Goal: Transaction & Acquisition: Subscribe to service/newsletter

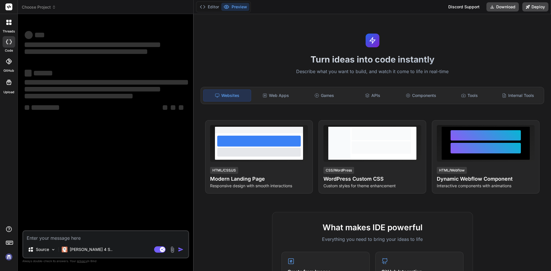
type textarea "x"
click at [97, 241] on textarea at bounding box center [105, 236] width 165 height 10
type textarea "h"
type textarea "x"
type textarea "hi"
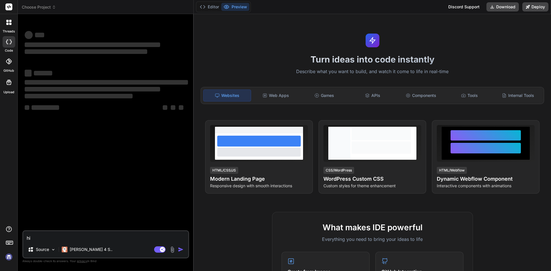
type textarea "x"
click at [9, 45] on div at bounding box center [9, 41] width 13 height 11
click at [52, 238] on textarea at bounding box center [105, 236] width 165 height 10
click at [7, 27] on div at bounding box center [9, 22] width 12 height 12
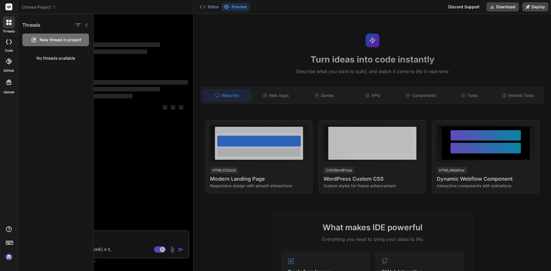
click at [53, 39] on span "New thread in project" at bounding box center [61, 40] width 42 height 6
type textarea "x"
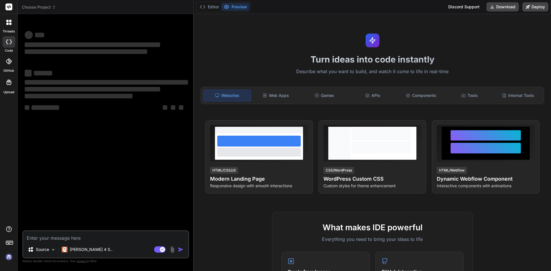
type textarea "x"
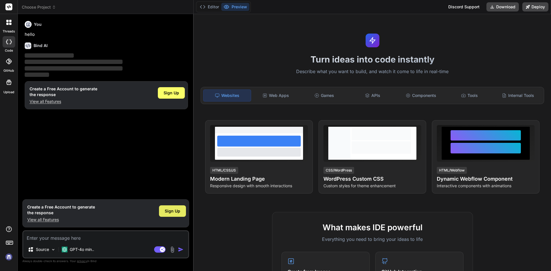
click at [169, 212] on span "Sign Up" at bounding box center [172, 211] width 15 height 6
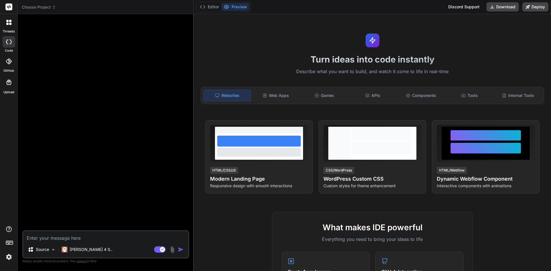
click at [78, 236] on textarea at bounding box center [105, 236] width 165 height 10
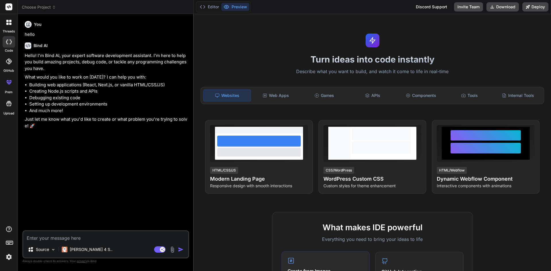
type textarea "x"
click at [89, 235] on textarea at bounding box center [105, 236] width 165 height 10
paste textarea "const exportToPdf = () => { const doc = new jsPDF("l", "mm", "a4"); const pageW…"
type textarea "const exportToPdf = () => { const doc = new jsPDF("l", "mm", "a4"); const pageW…"
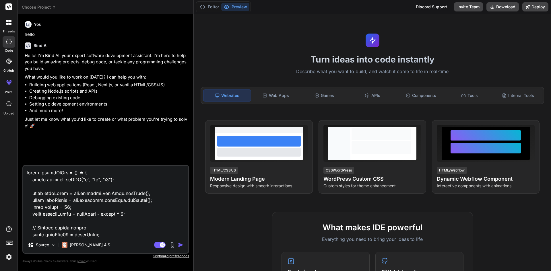
scroll to position [1398, 0]
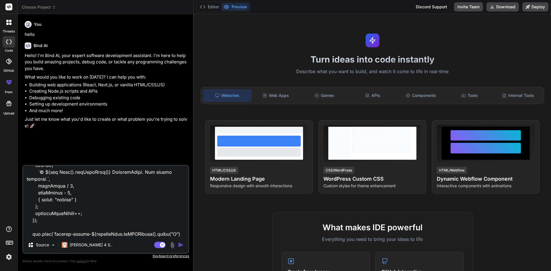
type textarea "x"
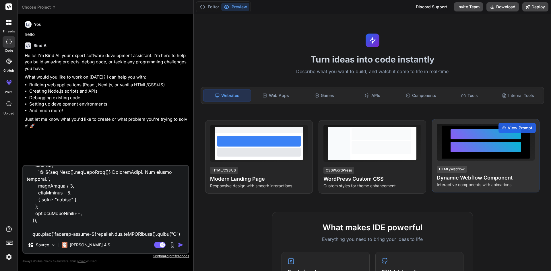
type textarea "const exportToPdf = () => { const doc = new jsPDF("l", "mm", "a4"); const pageW…"
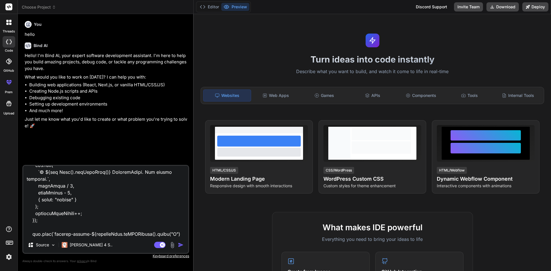
click at [46, 234] on textarea at bounding box center [105, 201] width 165 height 71
type textarea "x"
type textarea "const exportToPdf = () => { const doc = new jsPDF("l", "mm", "a4"); const pageW…"
type textarea "x"
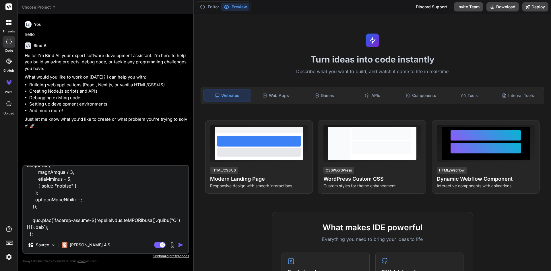
scroll to position [1419, 0]
type textarea "const exportToPdf = () => { const doc = new jsPDF("l", "mm", "a4"); const pageW…"
type textarea "x"
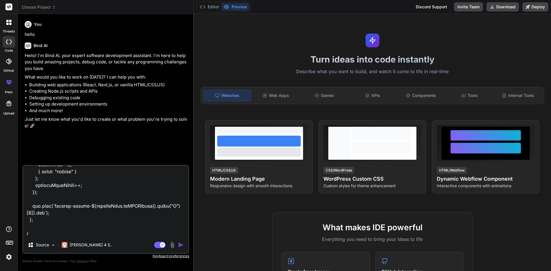
type textarea "const exportToPdf = () => { const doc = new jsPDF("l", "mm", "a4"); const pageW…"
type textarea "x"
type textarea "const exportToPdf = () => { const doc = new jsPDF("l", "mm", "a4"); const pageW…"
type textarea "x"
type textarea "const exportToPdf = () => { const doc = new jsPDF("l", "mm", "a4"); const pageW…"
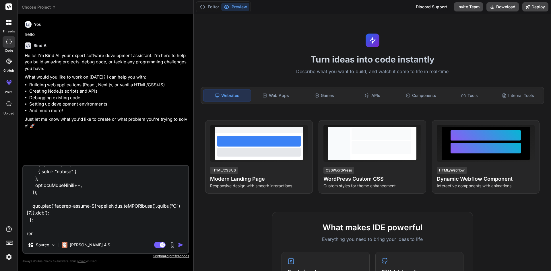
type textarea "x"
type textarea "const exportToPdf = () => { const doc = new jsPDF("l", "mm", "a4"); const pageW…"
type textarea "x"
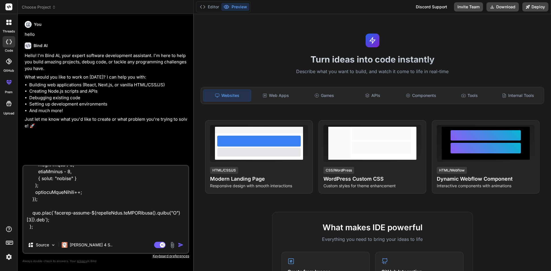
type textarea "const exportToPdf = () => { const doc = new jsPDF("l", "mm", "a4"); const pageW…"
type textarea "x"
type textarea "const exportToPdf = () => { const doc = new jsPDF("l", "mm", "a4"); const pageW…"
type textarea "x"
type textarea "const exportToPdf = () => { const doc = new jsPDF("l", "mm", "a4"); const pageW…"
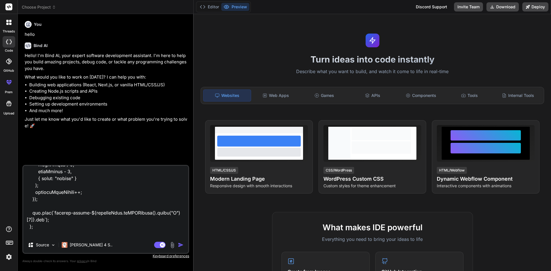
type textarea "x"
type textarea "const exportToPdf = () => { const doc = new jsPDF("l", "mm", "a4"); const pageW…"
type textarea "x"
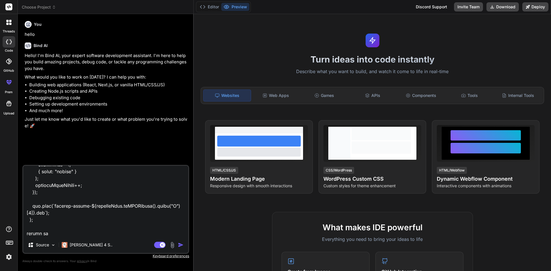
type textarea "const exportToPdf = () => { const doc = new jsPDF("l", "mm", "a4"); const pageW…"
type textarea "x"
type textarea "const exportToPdf = () => { const doc = new jsPDF("l", "mm", "a4"); const pageW…"
type textarea "x"
type textarea "const exportToPdf = () => { const doc = new jsPDF("l", "mm", "a4"); const pageW…"
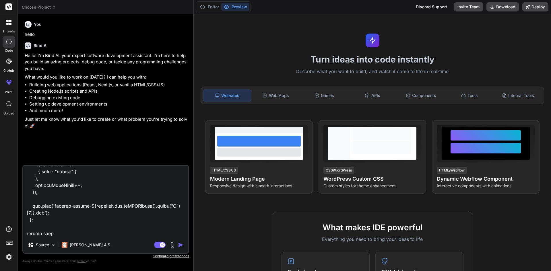
type textarea "x"
type textarea "const exportToPdf = () => { const doc = new jsPDF("l", "mm", "a4"); const pageW…"
type textarea "x"
type textarea "const exportToPdf = () => { const doc = new jsPDF("l", "mm", "a4"); const pageW…"
type textarea "x"
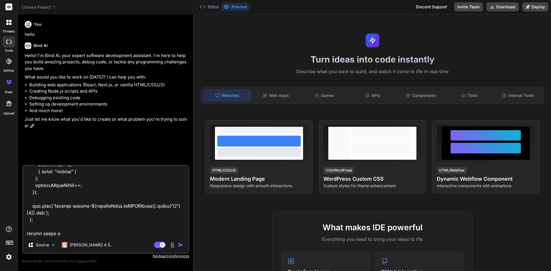
type textarea "const exportToPdf = () => { const doc = new jsPDF("l", "mm", "a4"); const pageW…"
type textarea "x"
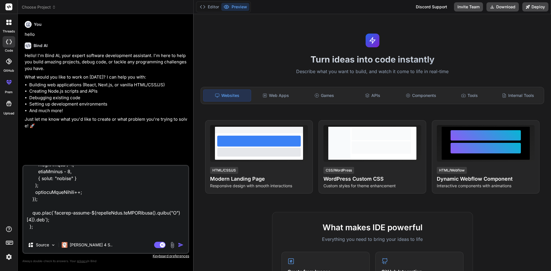
type textarea "const exportToPdf = () => { const doc = new jsPDF("l", "mm", "a4"); const pageW…"
type textarea "x"
type textarea "const exportToPdf = () => { const doc = new jsPDF("l", "mm", "a4"); const pageW…"
type textarea "x"
type textarea "const exportToPdf = () => { const doc = new jsPDF("l", "mm", "a4"); const pageW…"
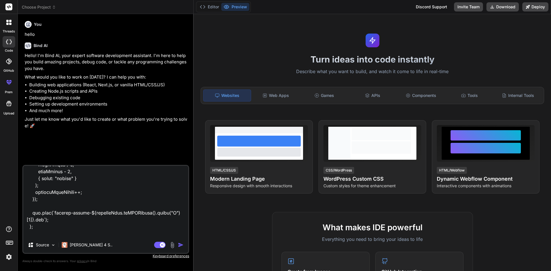
type textarea "x"
type textarea "const exportToPdf = () => { const doc = new jsPDF("l", "mm", "a4"); const pageW…"
type textarea "x"
type textarea "const exportToPdf = () => { const doc = new jsPDF("l", "mm", "a4"); const pageW…"
type textarea "x"
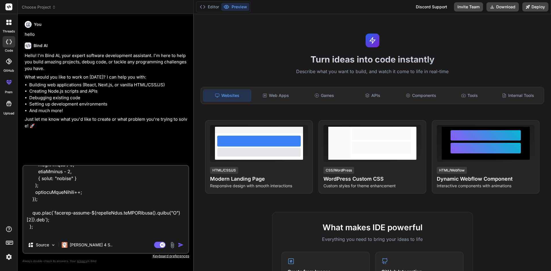
type textarea "const exportToPdf = () => { const doc = new jsPDF("l", "mm", "a4"); const pageW…"
type textarea "x"
type textarea "const exportToPdf = () => { const doc = new jsPDF("l", "mm", "a4"); const pageW…"
type textarea "x"
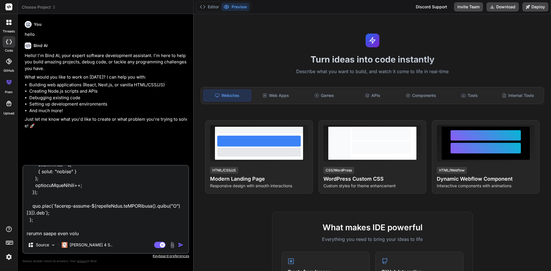
type textarea "const exportToPdf = () => { const doc = new jsPDF("l", "mm", "a4"); const pageW…"
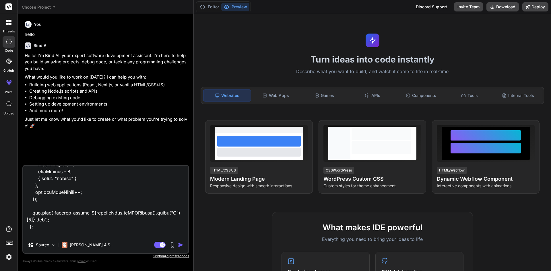
type textarea "x"
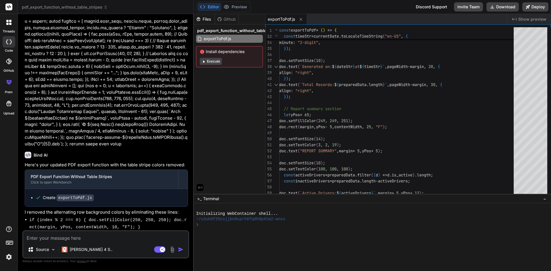
scroll to position [392, 0]
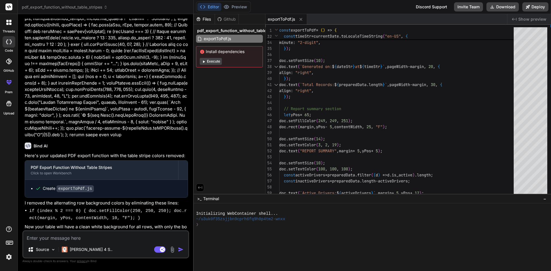
type textarea "x"
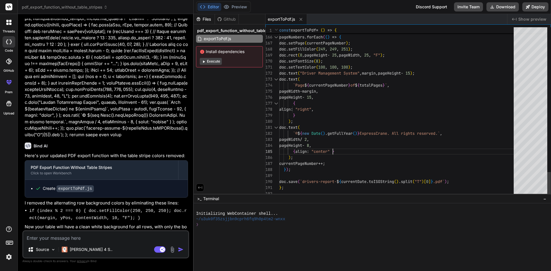
type textarea "const exportToPdf = () => { const doc = new jsPDF("l", "mm", "a4"); const pageW…"
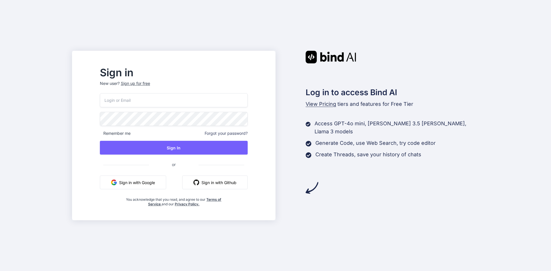
click at [150, 85] on div "Sign up for free" at bounding box center [135, 84] width 29 height 6
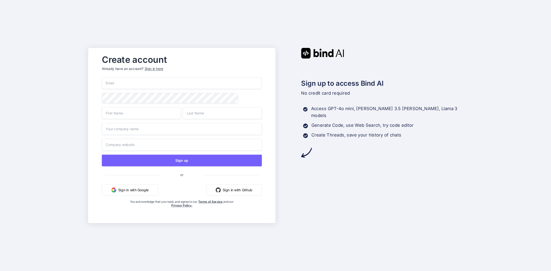
click at [141, 85] on input "email" at bounding box center [182, 83] width 160 height 12
click at [108, 84] on input "[EMAIL_ADDRESS][DOMAIN_NAME]" at bounding box center [182, 83] width 160 height 12
type input "[EMAIL_ADDRESS][DOMAIN_NAME]"
click at [146, 114] on input "text" at bounding box center [141, 113] width 79 height 12
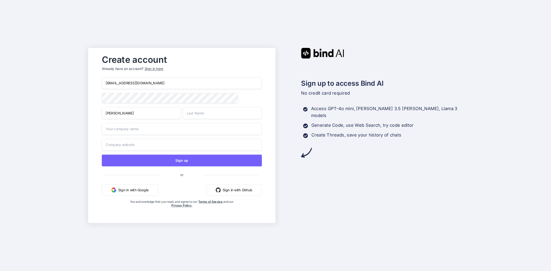
type input "[PERSON_NAME]"
click at [149, 133] on input "text" at bounding box center [182, 129] width 160 height 12
type input "H"
type input "Techno"
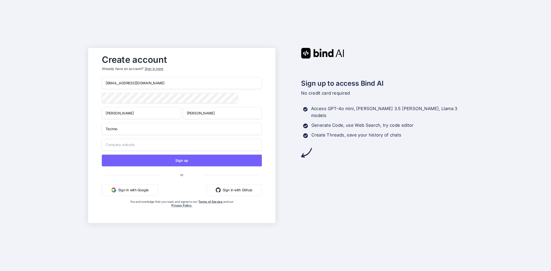
click at [146, 150] on input "text" at bounding box center [182, 145] width 160 height 12
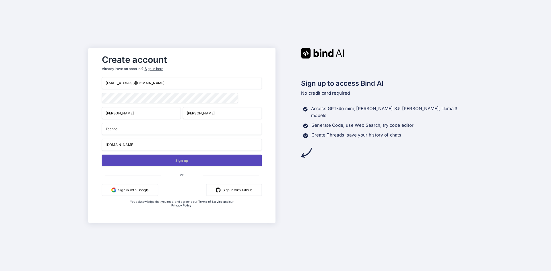
type input "[DOMAIN_NAME]"
click at [153, 161] on button "Sign up" at bounding box center [182, 161] width 160 height 12
click at [167, 162] on button "Sign up" at bounding box center [182, 161] width 160 height 12
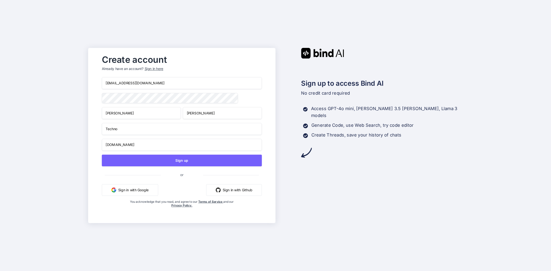
click at [111, 82] on input "[EMAIL_ADDRESS][DOMAIN_NAME]" at bounding box center [182, 83] width 160 height 12
click at [73, 97] on div "Create account Already have an account? Sign in here [EMAIL_ADDRESS][DOMAIN_NAM…" at bounding box center [275, 135] width 551 height 271
click at [0, 87] on div "Create account Already have an account? Sign in here [EMAIL_ADDRESS][DOMAIN_NAM…" at bounding box center [275, 135] width 551 height 271
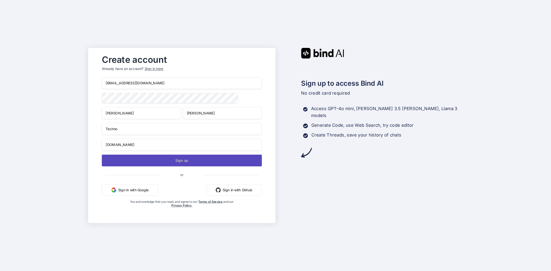
click at [180, 163] on button "Sign up" at bounding box center [182, 161] width 160 height 12
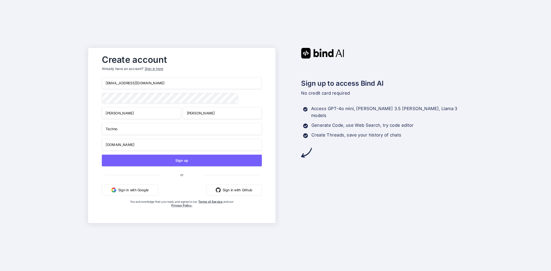
click at [114, 82] on input "[EMAIL_ADDRESS][DOMAIN_NAME]" at bounding box center [182, 83] width 160 height 12
type input "[EMAIL_ADDRESS][DOMAIN_NAME]"
drag, startPoint x: 116, startPoint y: 82, endPoint x: 100, endPoint y: 82, distance: 16.1
click at [100, 82] on div "Create account Already have an account? Sign in here [EMAIL_ADDRESS][DOMAIN_NAM…" at bounding box center [181, 135] width 171 height 167
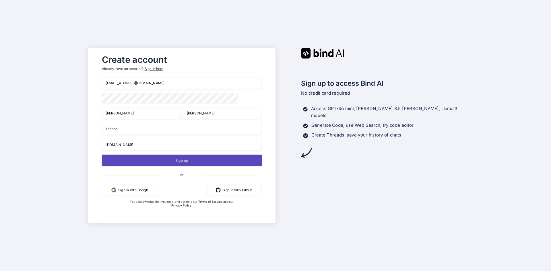
click at [156, 159] on button "Sign up" at bounding box center [182, 161] width 160 height 12
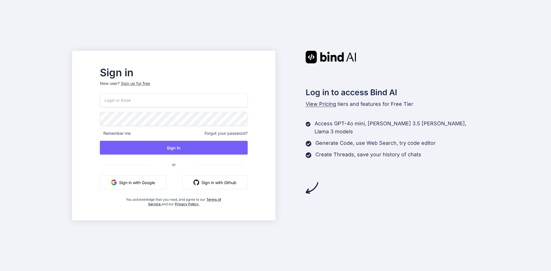
click at [143, 102] on input "email" at bounding box center [174, 100] width 148 height 14
paste input "techno"
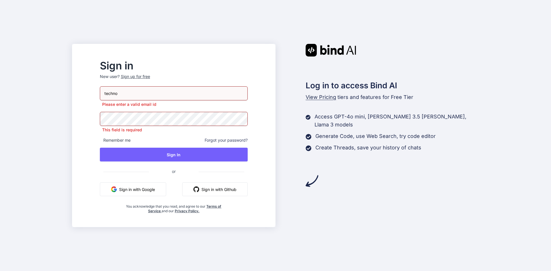
click at [144, 99] on input "techno" at bounding box center [174, 93] width 148 height 14
type input "[EMAIL_ADDRESS][DOMAIN_NAME]"
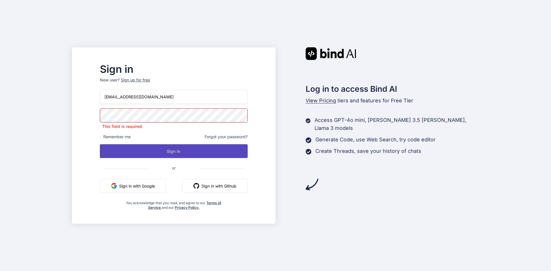
click at [168, 153] on button "Sign In" at bounding box center [174, 151] width 148 height 14
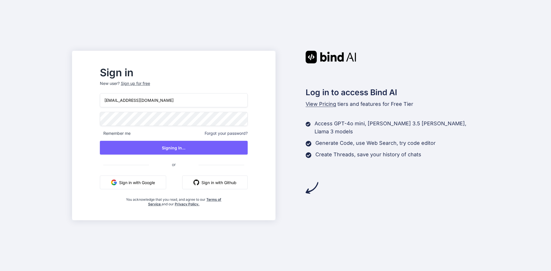
drag, startPoint x: 165, startPoint y: 100, endPoint x: 107, endPoint y: 100, distance: 57.9
click at [107, 100] on div "Sign in New user? Sign up for free techno@yopmail.com Remember me Forgot your p…" at bounding box center [174, 137] width 166 height 138
